Goal: Find contact information: Find contact information

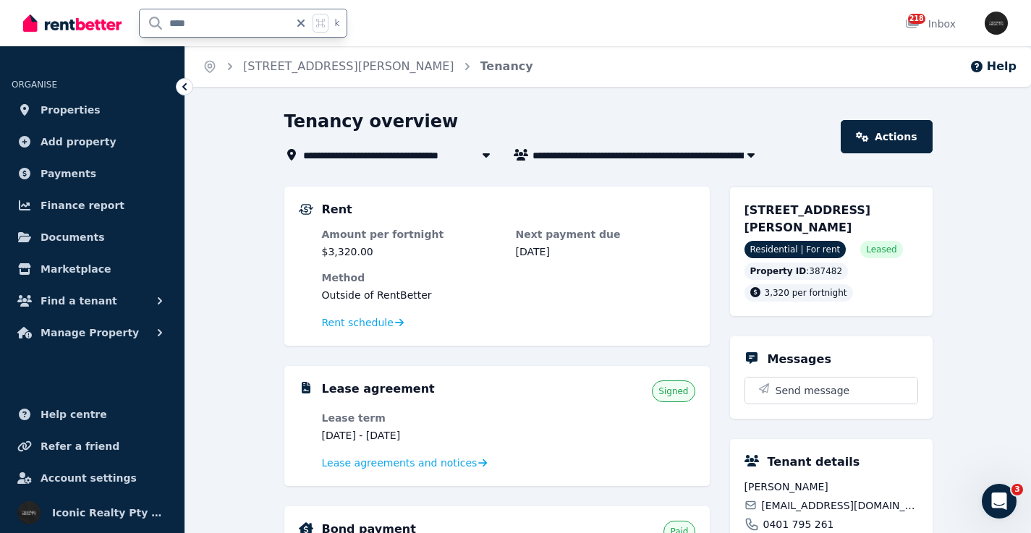
type input "*****"
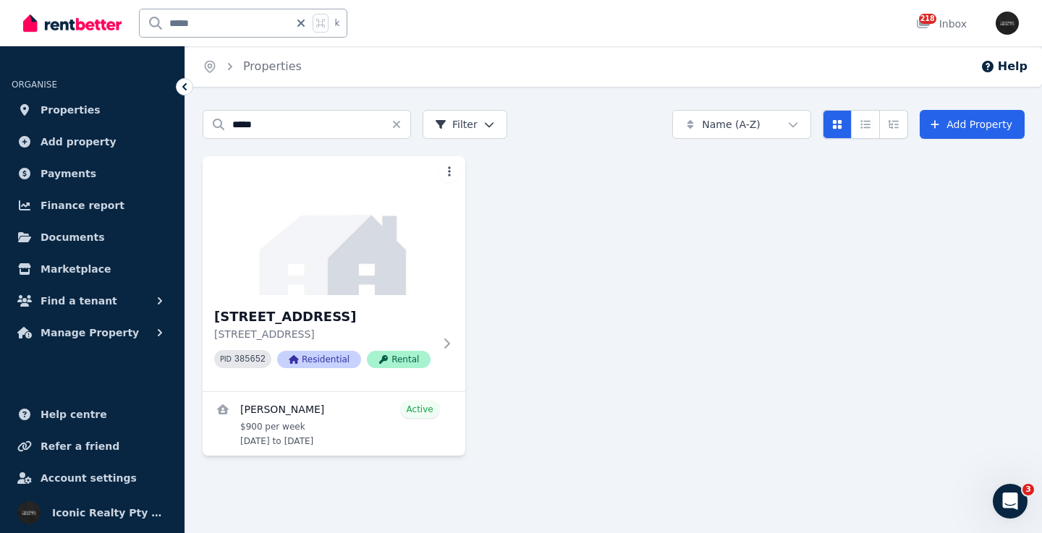
click at [373, 234] on img at bounding box center [334, 225] width 263 height 139
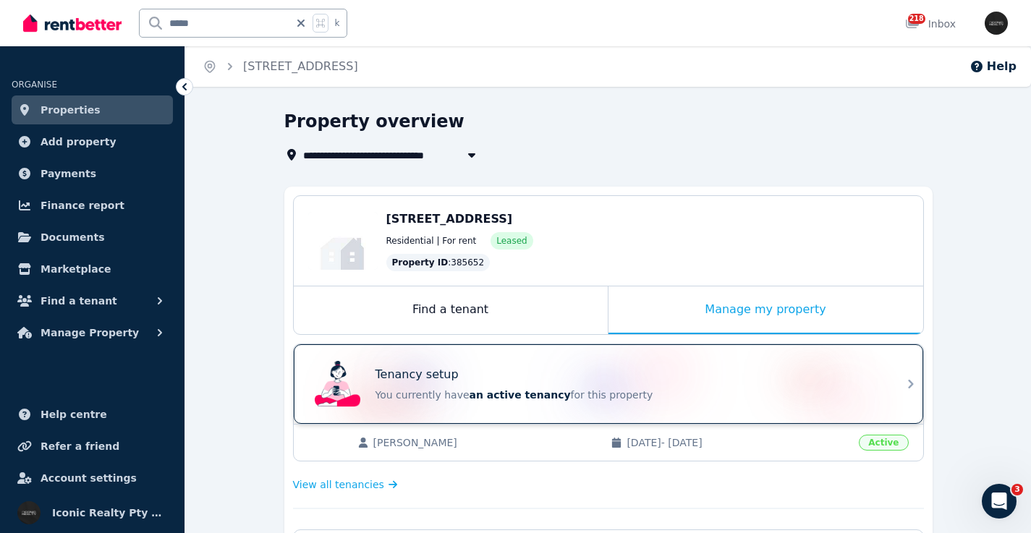
click at [744, 394] on p "You currently have an active tenancy for this property" at bounding box center [629, 395] width 507 height 14
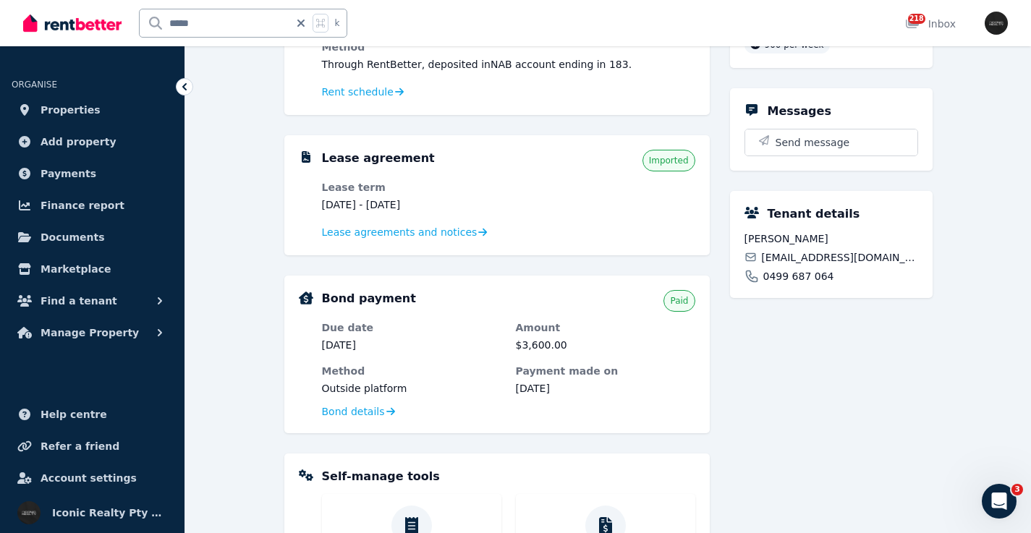
scroll to position [245, 0]
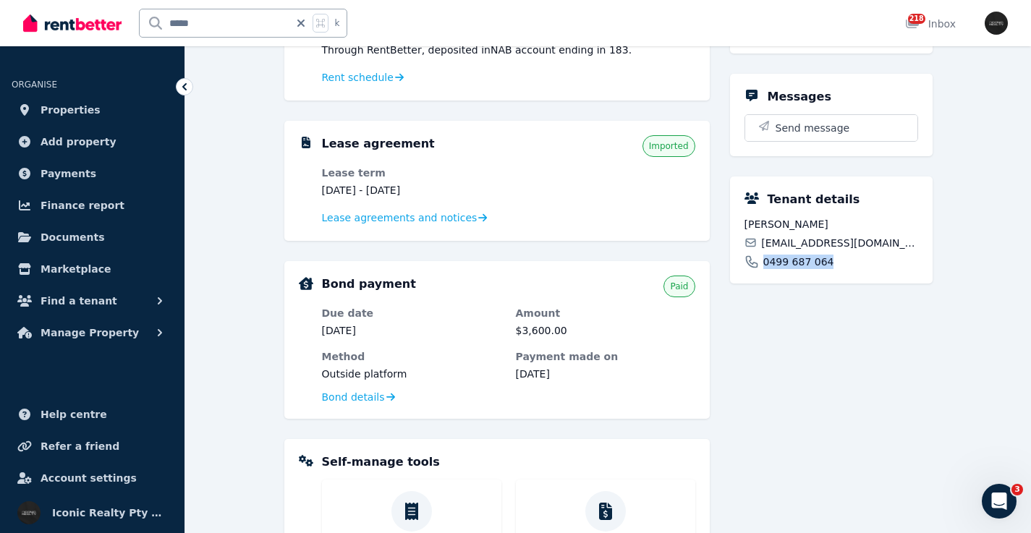
drag, startPoint x: 840, startPoint y: 281, endPoint x: 760, endPoint y: 279, distance: 79.6
click at [761, 269] on div "0499 687 064" at bounding box center [832, 262] width 174 height 14
copy span "0499 687 064"
drag, startPoint x: 810, startPoint y: 282, endPoint x: 821, endPoint y: 283, distance: 11.0
click at [810, 269] on span "0499 687 064" at bounding box center [799, 262] width 71 height 14
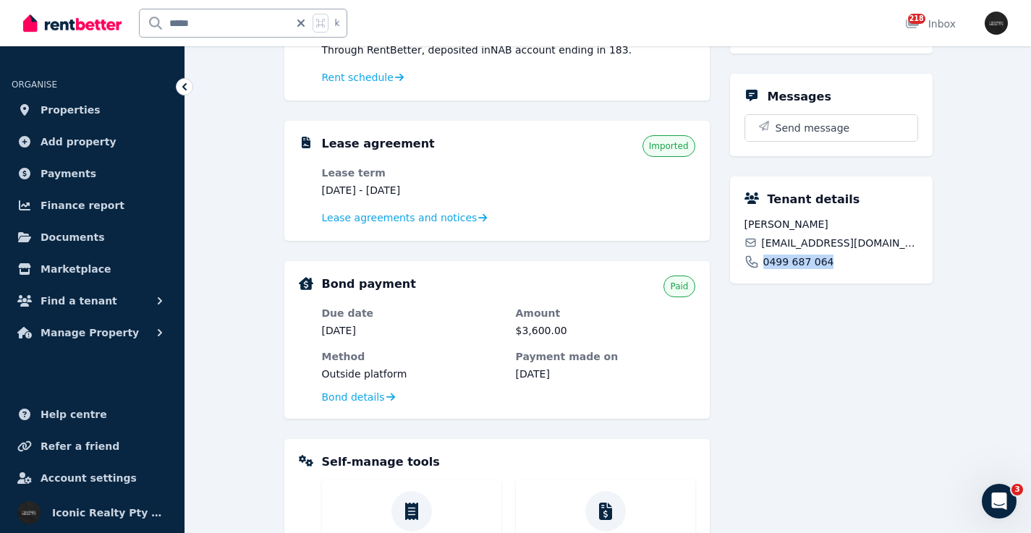
drag, startPoint x: 829, startPoint y: 280, endPoint x: 756, endPoint y: 257, distance: 77.4
click at [752, 269] on div "0499 687 064" at bounding box center [832, 262] width 174 height 14
copy span "0499 687 064"
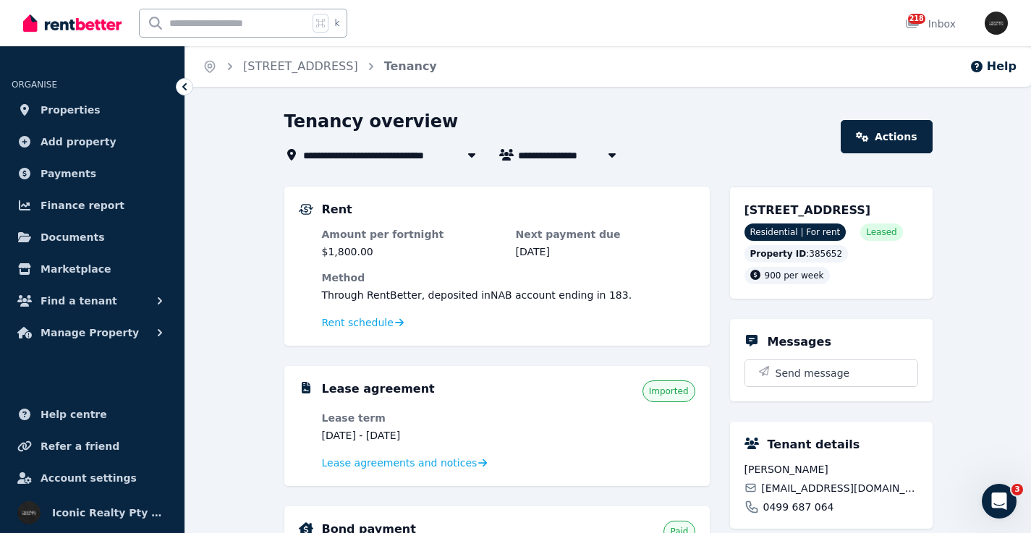
click at [233, 20] on input "text" at bounding box center [224, 23] width 169 height 28
